Goal: Transaction & Acquisition: Purchase product/service

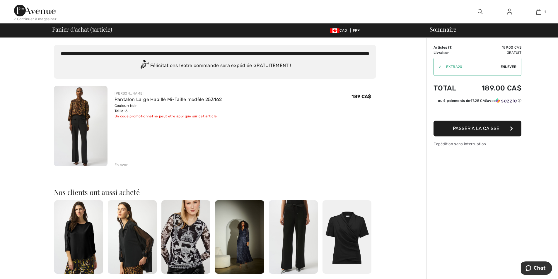
click at [509, 66] on span "Enlever" at bounding box center [509, 66] width 16 height 5
click at [448, 68] on input "TEXT" at bounding box center [467, 67] width 66 height 18
type input "NEW15"
click at [503, 67] on span "Utiliser" at bounding box center [508, 66] width 16 height 5
click at [474, 129] on button "Passer à la caisse" at bounding box center [478, 129] width 88 height 16
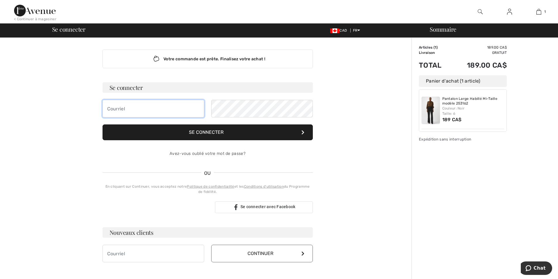
click at [156, 104] on input "email" at bounding box center [154, 109] width 102 height 18
type input "v"
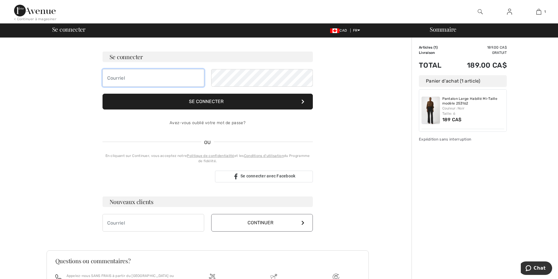
scroll to position [59, 0]
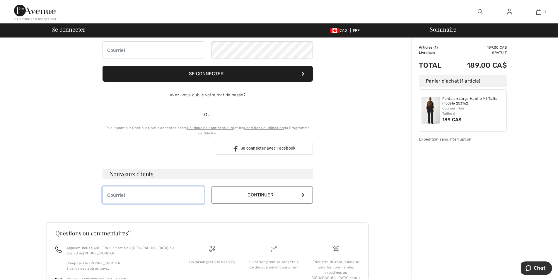
click at [132, 195] on input "email" at bounding box center [154, 195] width 102 height 18
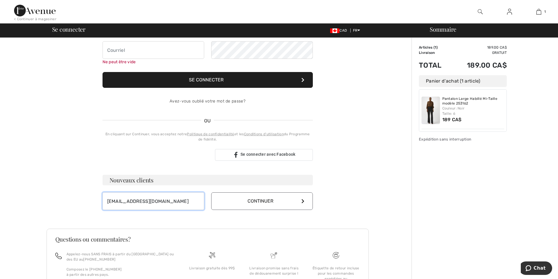
type input "[EMAIL_ADDRESS][DOMAIN_NAME]"
click at [263, 203] on button "Continuer" at bounding box center [262, 201] width 102 height 18
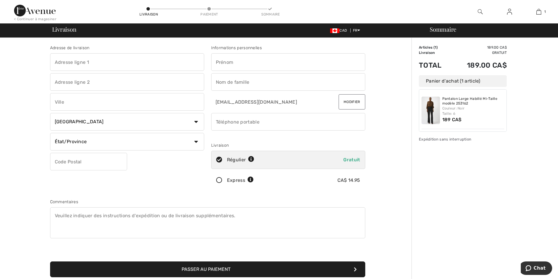
click at [124, 63] on input "text" at bounding box center [127, 62] width 154 height 18
drag, startPoint x: 193, startPoint y: 141, endPoint x: 180, endPoint y: 140, distance: 13.5
click at [193, 141] on select "État/Province Alberta Colombie-Britannique Ile-du-Prince-Edward Manitoba Nouvea…" at bounding box center [127, 142] width 154 height 18
select select "QC"
click at [50, 139] on select "État/Province Alberta Colombie-Britannique Ile-du-Prince-Edward Manitoba Nouvea…" at bounding box center [127, 148] width 154 height 18
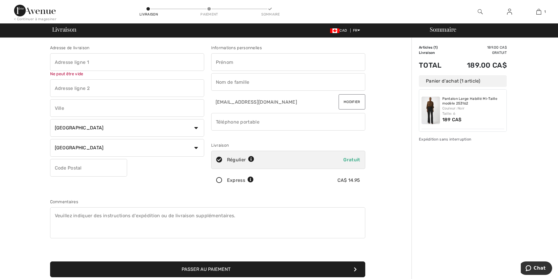
drag, startPoint x: 232, startPoint y: 66, endPoint x: 224, endPoint y: 69, distance: 8.8
click at [227, 69] on input "text" at bounding box center [288, 62] width 154 height 18
type input "Véronique"
click at [234, 85] on input "text" at bounding box center [288, 82] width 154 height 18
type input "Bolduc"
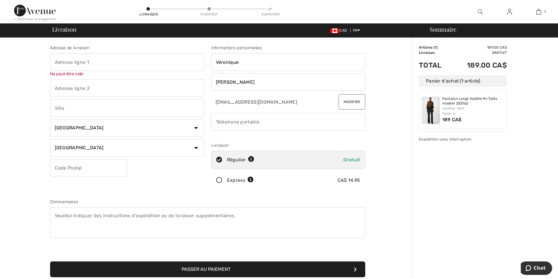
click at [265, 120] on input "phone" at bounding box center [288, 122] width 154 height 18
click at [223, 122] on input "phone" at bounding box center [288, 122] width 154 height 18
type input "4189578452"
click at [79, 65] on input "text" at bounding box center [127, 62] width 154 height 18
type input "10380, 1ere Avenue"
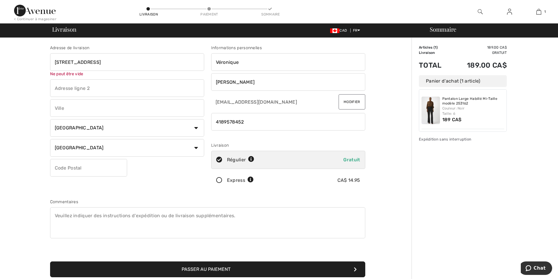
click at [62, 107] on input "text" at bounding box center [127, 108] width 154 height 18
click at [74, 104] on input "Saint-Goergres" at bounding box center [127, 102] width 154 height 18
click at [83, 101] on input "Saint-Georgres" at bounding box center [127, 102] width 154 height 18
type input "Saint-Georges"
click at [95, 116] on select "Pays Canada États-Unis Afghanistan Afrique du Sud Aland Albanie Algérie Allemag…" at bounding box center [127, 122] width 154 height 18
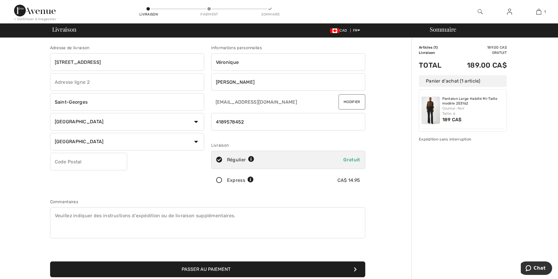
click at [93, 120] on select "Pays Canada États-Unis Afghanistan Afrique du Sud Aland Albanie Algérie Allemag…" at bounding box center [127, 122] width 154 height 18
click at [91, 161] on input "text" at bounding box center [88, 162] width 77 height 18
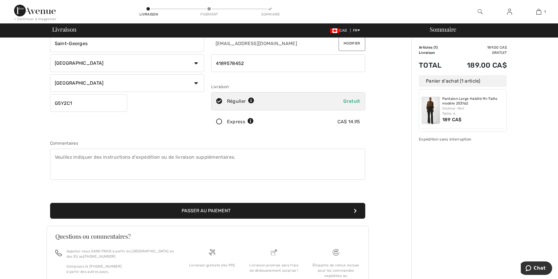
scroll to position [88, 0]
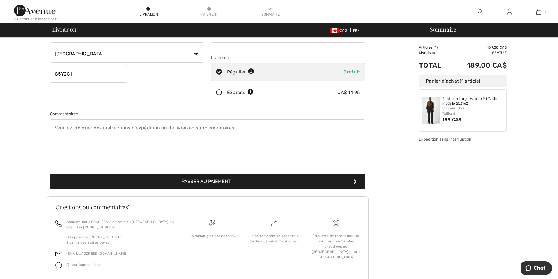
type input "G5Y2C1"
click at [197, 185] on button "Passer au paiement" at bounding box center [207, 182] width 315 height 16
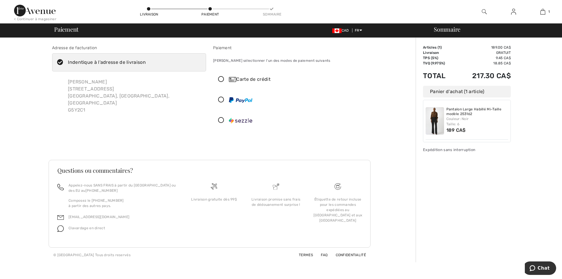
click at [221, 79] on icon at bounding box center [222, 79] width 16 height 6
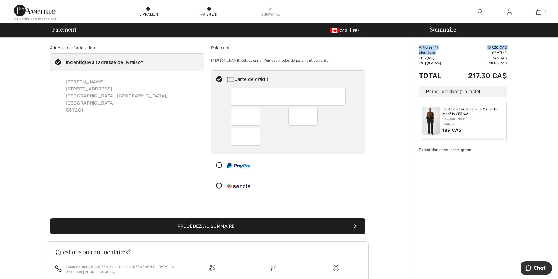
drag, startPoint x: 492, startPoint y: 53, endPoint x: 507, endPoint y: 53, distance: 14.9
click at [507, 53] on div "Sommaire Description Articles ( 1 ) 189.00 CA$ Code promo 0.00 CA$ Livraison Gr…" at bounding box center [485, 191] width 146 height 306
click at [273, 149] on div at bounding box center [288, 151] width 115 height 6
click at [245, 229] on button "Procédez au sommaire" at bounding box center [207, 227] width 315 height 16
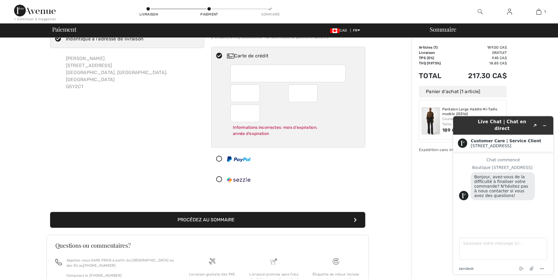
click at [281, 221] on button "Procédez au sommaire" at bounding box center [207, 220] width 315 height 16
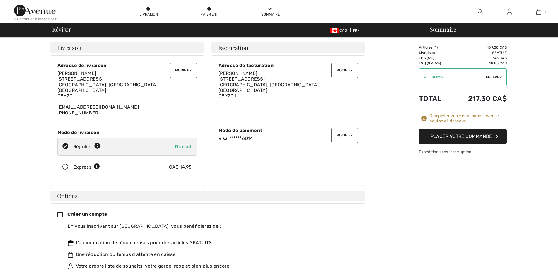
checkbox input "true"
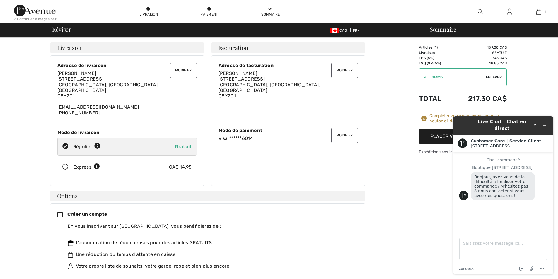
click at [548, 124] on button "Réduire le widget" at bounding box center [544, 126] width 9 height 8
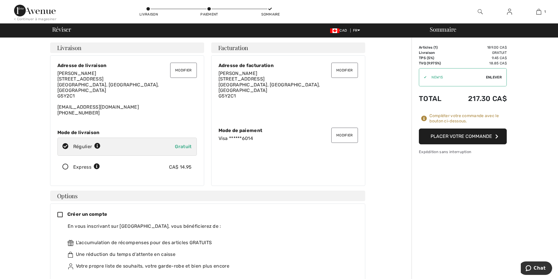
click at [436, 135] on button "Placer votre commande" at bounding box center [463, 137] width 88 height 16
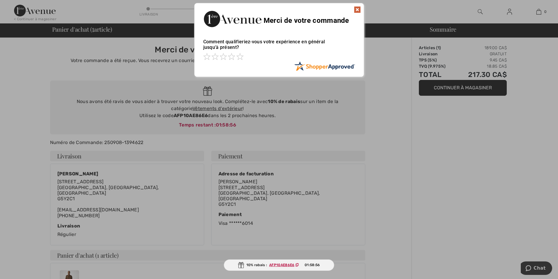
click at [356, 10] on img at bounding box center [357, 9] width 7 height 7
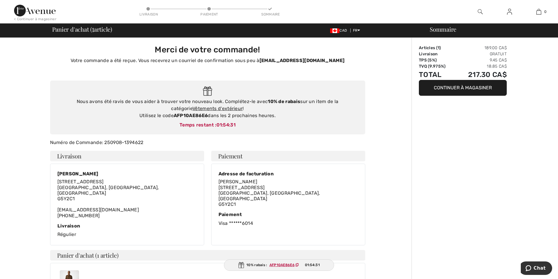
click at [508, 11] on img at bounding box center [509, 11] width 5 height 7
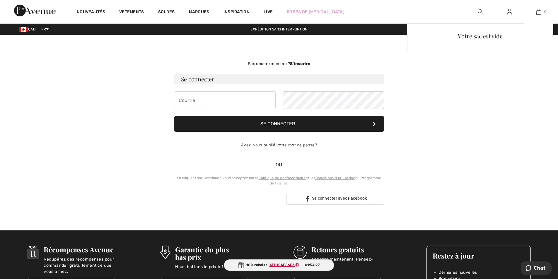
click at [542, 12] on link "0" at bounding box center [538, 11] width 29 height 7
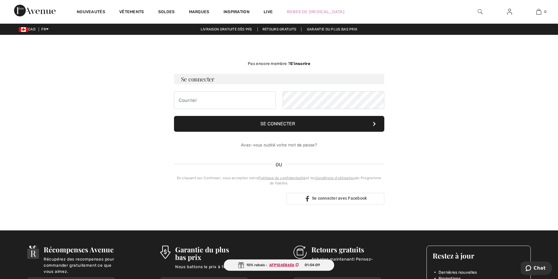
click at [510, 13] on img at bounding box center [509, 11] width 5 height 7
click at [510, 11] on img at bounding box center [509, 11] width 5 height 7
